Goal: Task Accomplishment & Management: Use online tool/utility

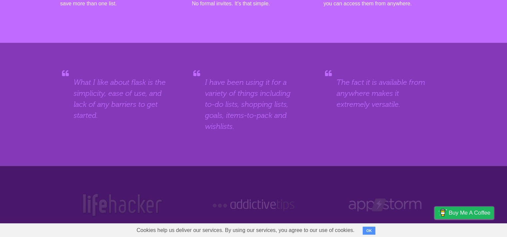
scroll to position [291, 0]
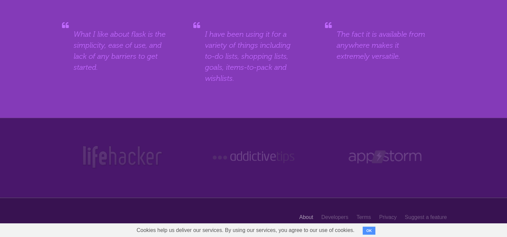
drag, startPoint x: 195, startPoint y: 138, endPoint x: 313, endPoint y: 214, distance: 139.9
drag, startPoint x: 367, startPoint y: 231, endPoint x: 364, endPoint y: 229, distance: 3.6
click at [367, 232] on button "OK" at bounding box center [369, 231] width 13 height 8
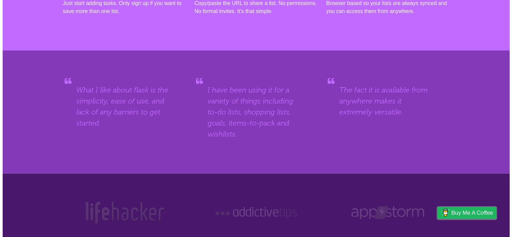
scroll to position [0, 0]
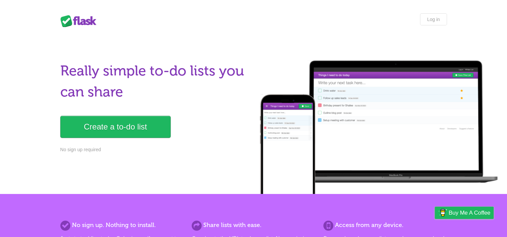
drag, startPoint x: 192, startPoint y: 166, endPoint x: 211, endPoint y: 29, distance: 138.0
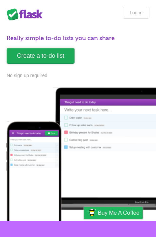
click at [37, 53] on link "Create a to-do list" at bounding box center [41, 56] width 68 height 16
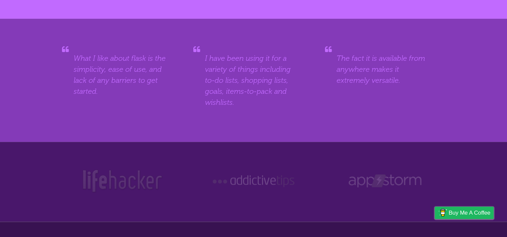
scroll to position [291, 0]
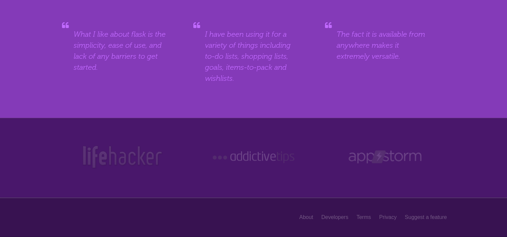
drag, startPoint x: 195, startPoint y: 93, endPoint x: 204, endPoint y: 141, distance: 49.1
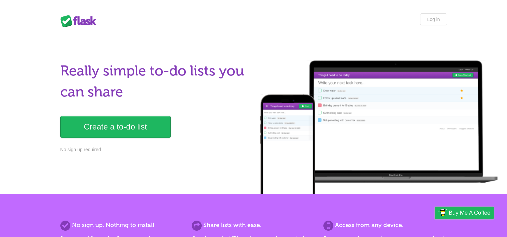
drag, startPoint x: 213, startPoint y: 31, endPoint x: 215, endPoint y: 15, distance: 16.4
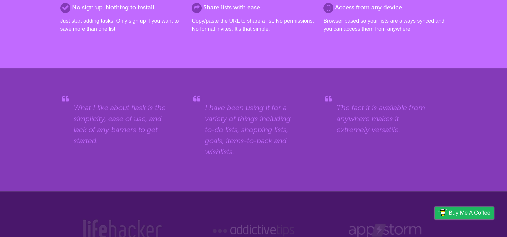
scroll to position [191, 0]
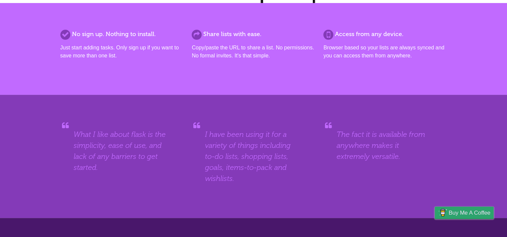
click at [458, 212] on span "Buy me a coffee" at bounding box center [470, 213] width 42 height 12
